Goal: Information Seeking & Learning: Check status

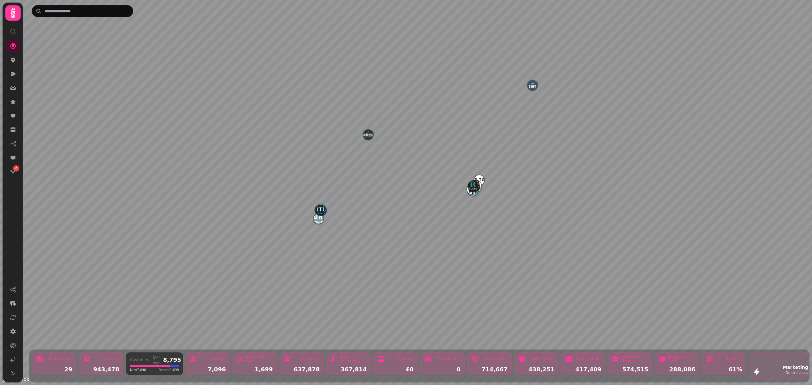
drag, startPoint x: 664, startPoint y: 358, endPoint x: 511, endPoint y: 363, distance: 153.3
click at [512, 363] on div "Total Venues 29 Contacts 943,478 Customers Last 7 days 8,795 New 7,096 Repeat 1…" at bounding box center [419, 366] width 780 height 32
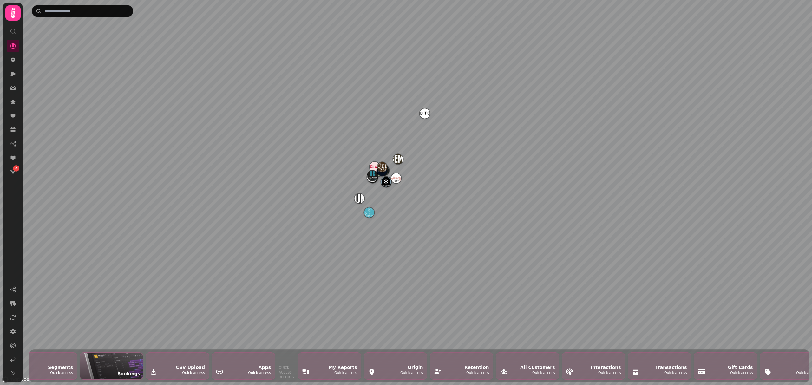
scroll to position [0, 1051]
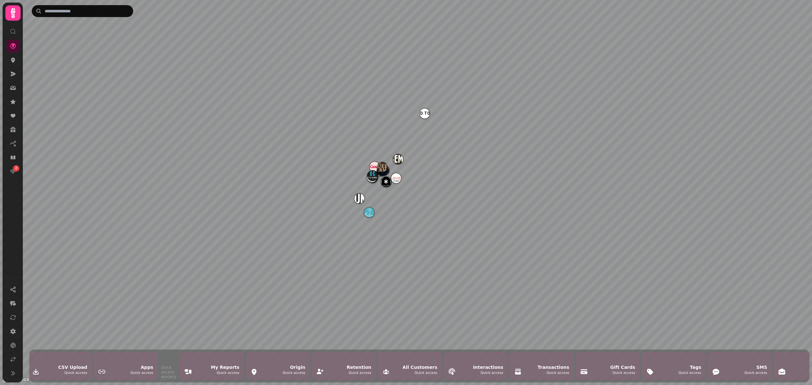
click at [696, 369] on div "Tags Quick access" at bounding box center [673, 366] width 63 height 27
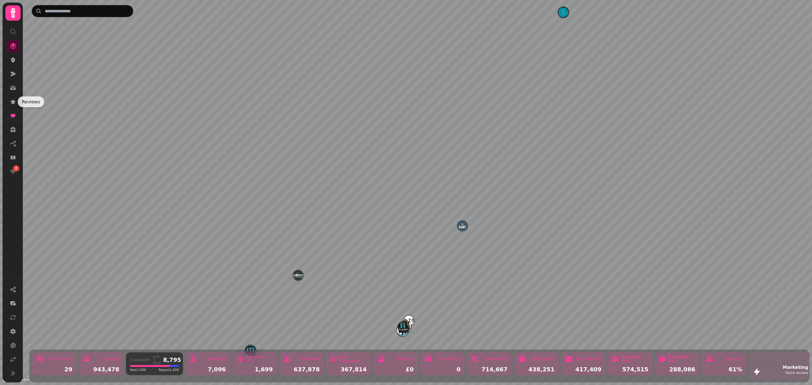
click at [9, 115] on link at bounding box center [13, 115] width 13 height 13
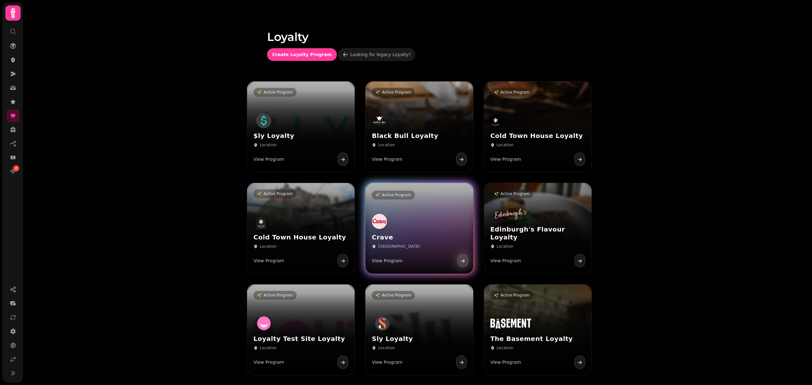
click at [419, 233] on h3 "Crave" at bounding box center [419, 237] width 95 height 8
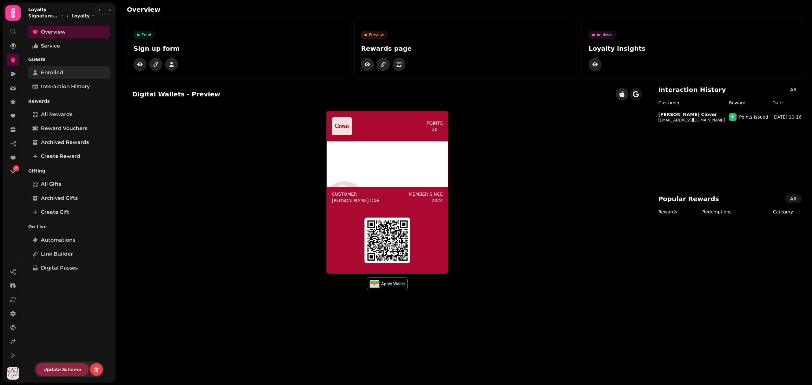
click at [60, 74] on span "Enrolled" at bounding box center [52, 73] width 22 height 8
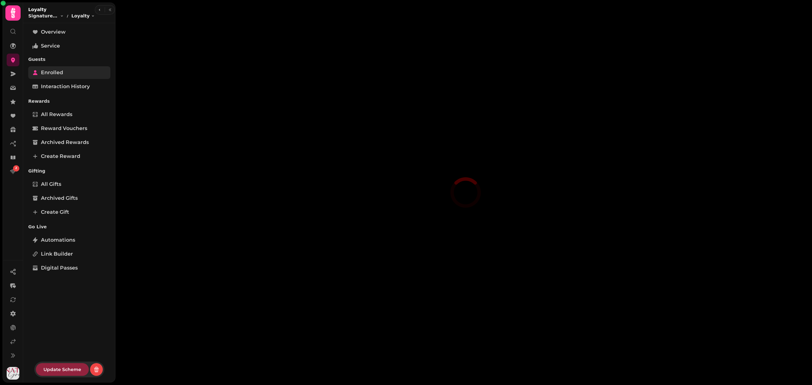
select select "**"
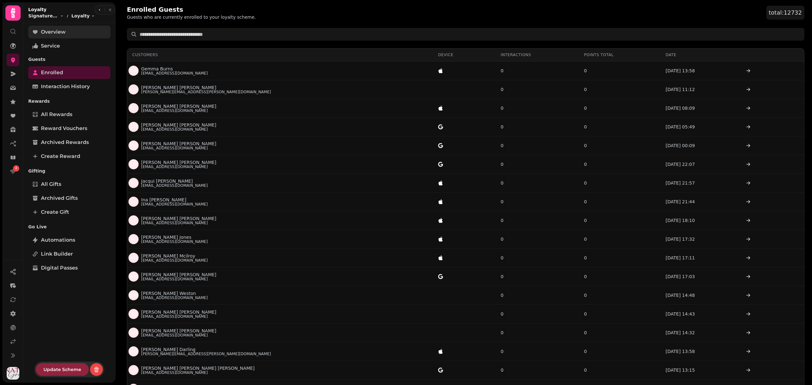
click at [67, 31] on link "Overview" at bounding box center [69, 32] width 82 height 13
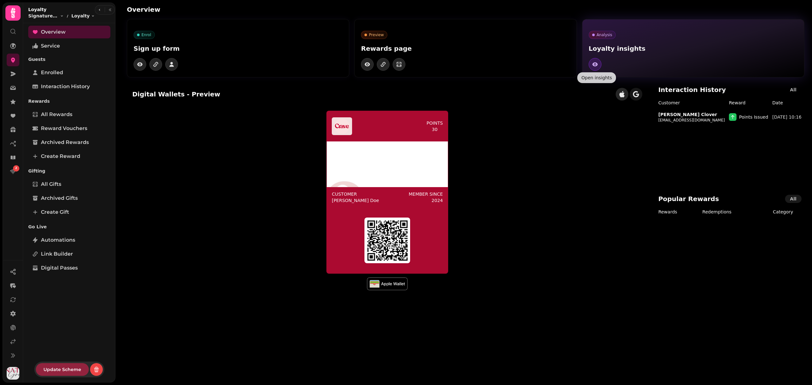
click at [594, 62] on icon "button" at bounding box center [595, 64] width 6 height 6
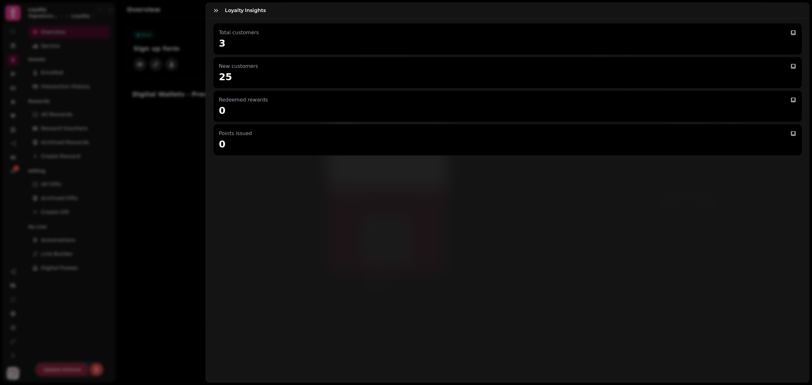
click at [193, 127] on div "Loyalty Insights Total customers 3 New customers 25 Redeemed rewards 0 Points i…" at bounding box center [406, 197] width 812 height 375
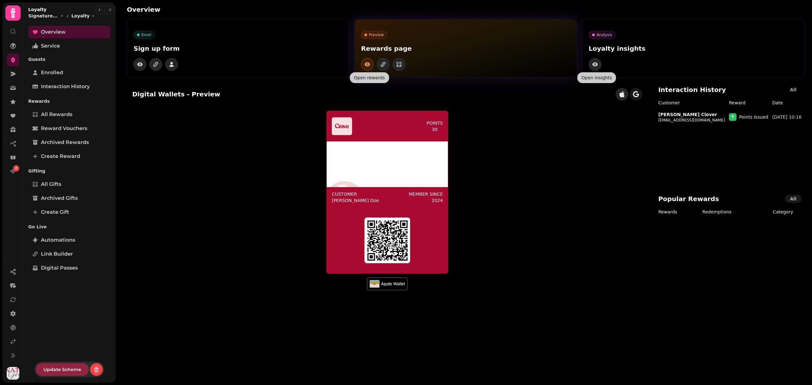
click at [369, 64] on icon "button" at bounding box center [367, 64] width 5 height 4
